Goal: Task Accomplishment & Management: Manage account settings

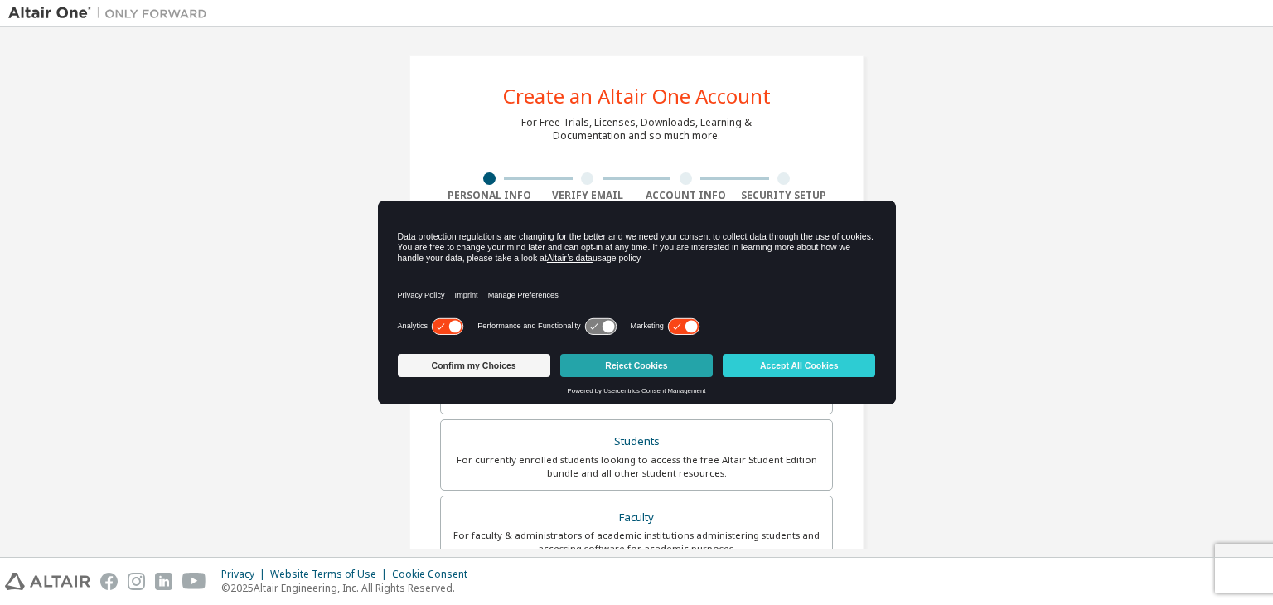
click at [653, 363] on button "Reject Cookies" at bounding box center [636, 365] width 153 height 23
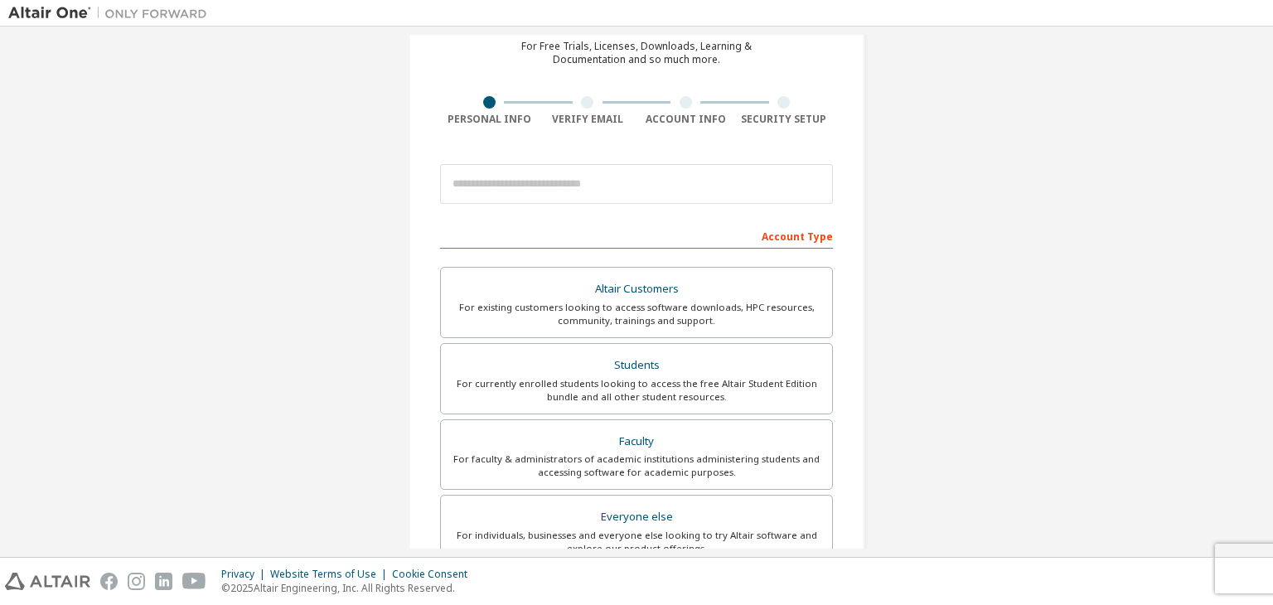
scroll to position [76, 0]
click at [628, 369] on div "Students" at bounding box center [636, 365] width 371 height 23
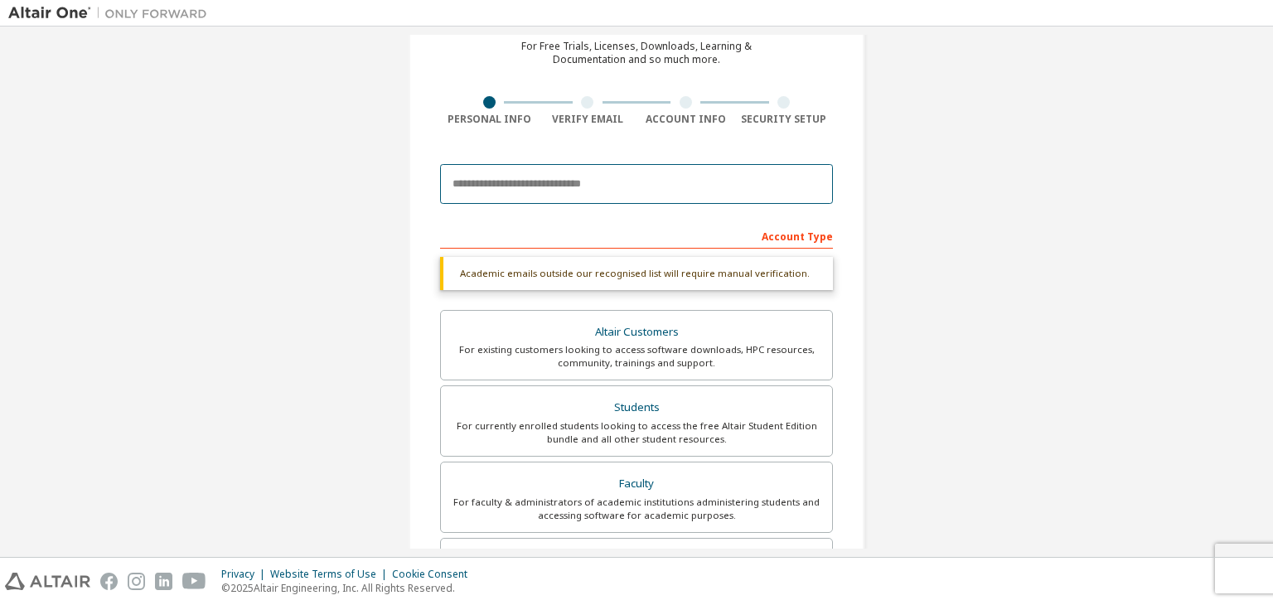
click at [533, 181] on input "email" at bounding box center [636, 184] width 393 height 40
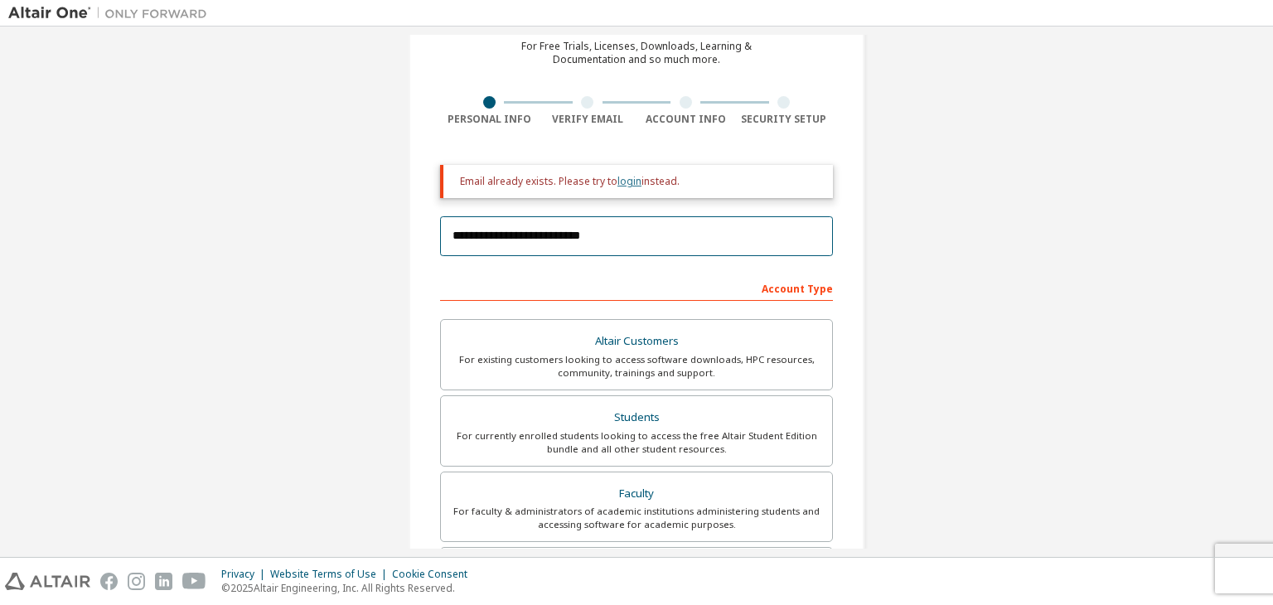
type input "**********"
click at [623, 182] on link "login" at bounding box center [630, 181] width 24 height 14
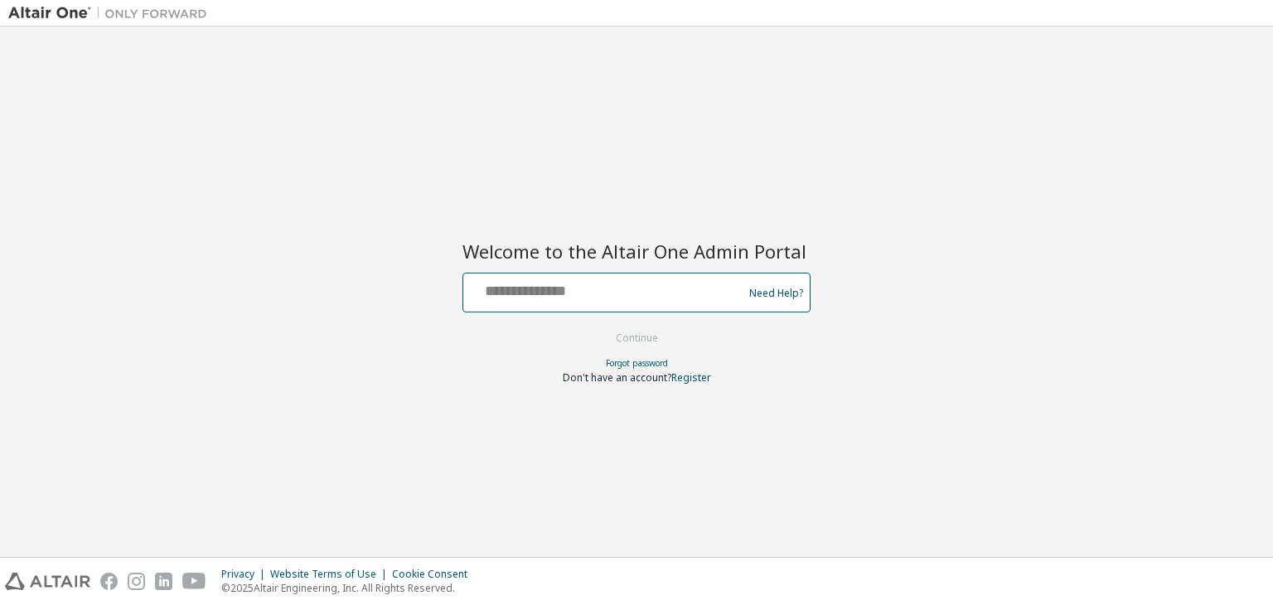
click at [536, 289] on input "text" at bounding box center [605, 289] width 271 height 24
type input "**********"
click at [616, 335] on button "Continue" at bounding box center [637, 338] width 77 height 25
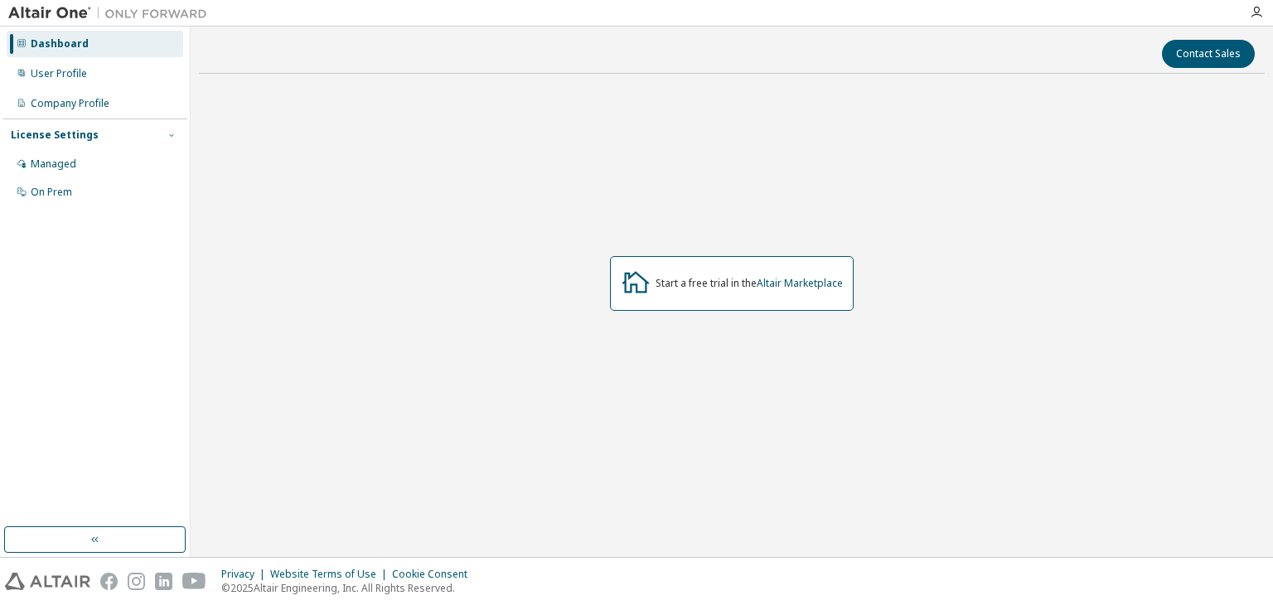
click at [169, 137] on icon "button" at bounding box center [172, 135] width 10 height 10
click at [91, 533] on icon "button" at bounding box center [95, 539] width 13 height 13
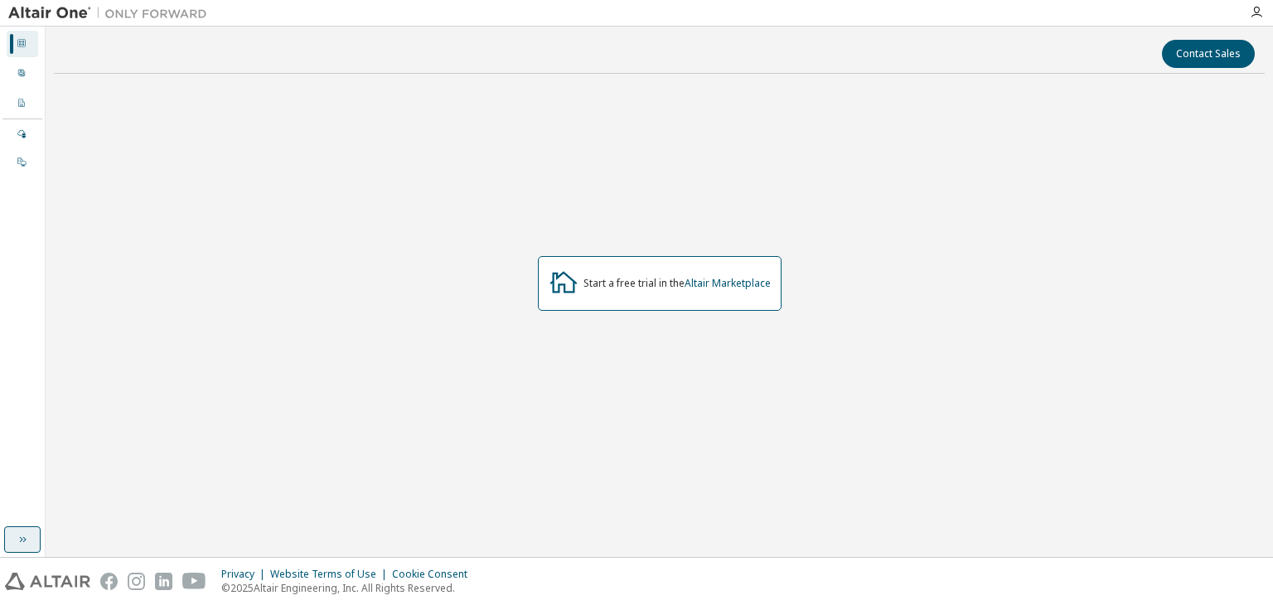
click at [25, 550] on button "button" at bounding box center [22, 539] width 36 height 27
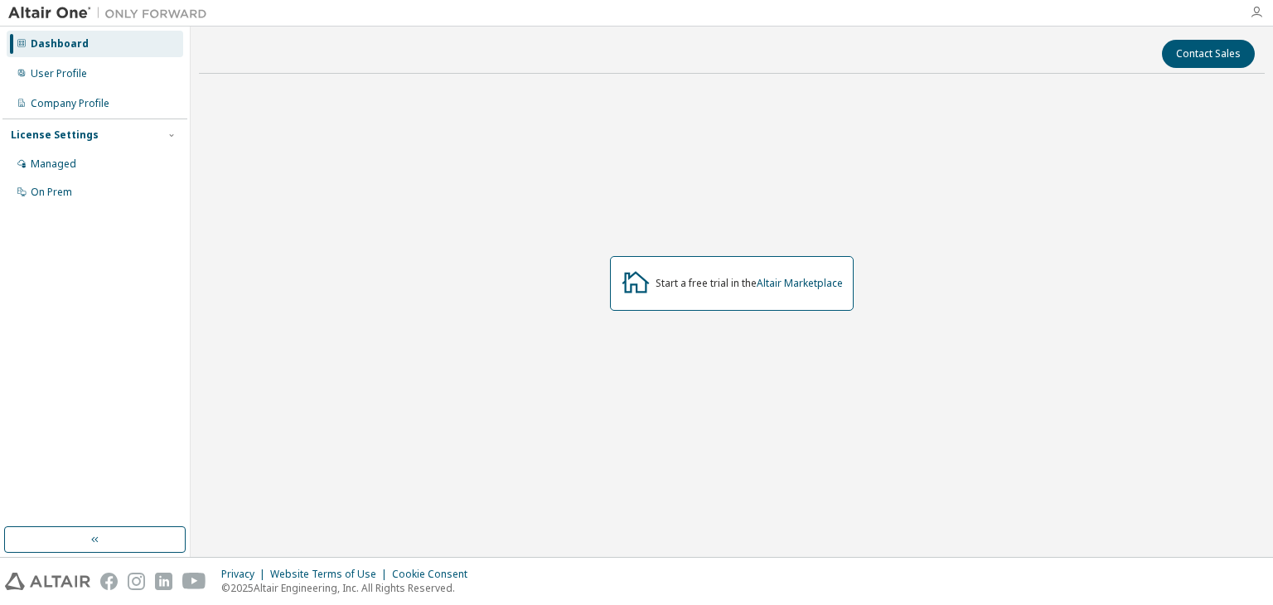
click at [1259, 13] on icon "button" at bounding box center [1256, 12] width 13 height 13
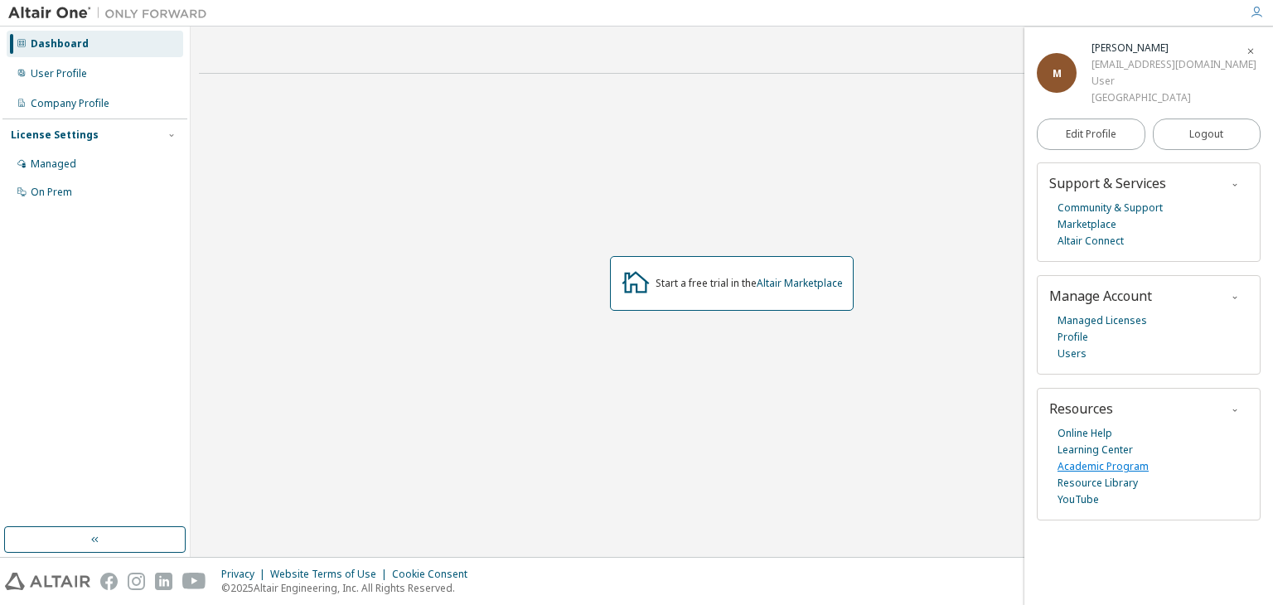
click at [1098, 463] on link "Academic Program" at bounding box center [1103, 466] width 91 height 17
